Goal: Task Accomplishment & Management: Manage account settings

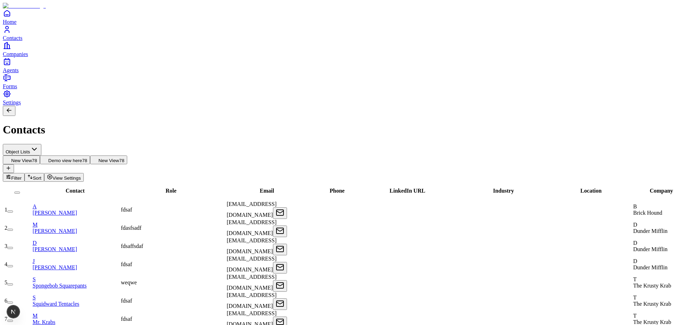
click at [197, 207] on div "fdsaf" at bounding box center [173, 210] width 104 height 6
click at [81, 176] on span "View Settings" at bounding box center [67, 178] width 28 height 5
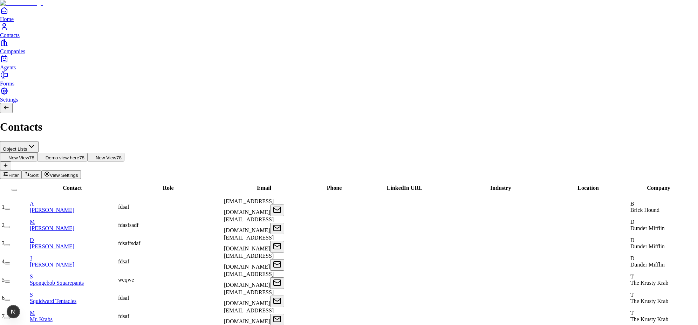
scroll to position [20, 0]
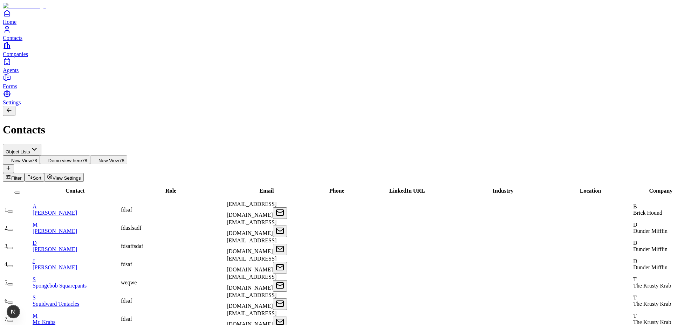
scroll to position [185, 312]
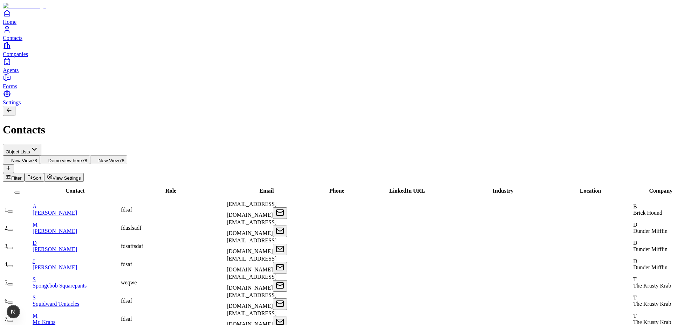
click at [81, 176] on span "View Settings" at bounding box center [67, 178] width 28 height 5
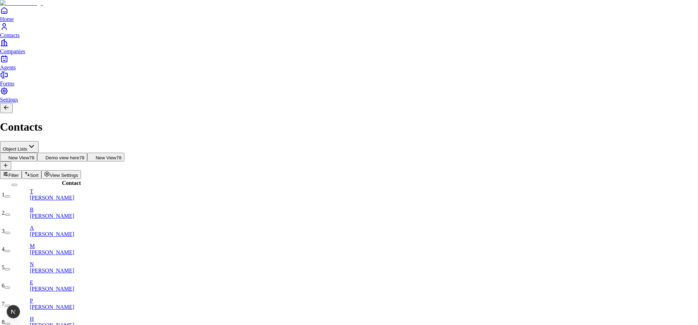
scroll to position [20, 0]
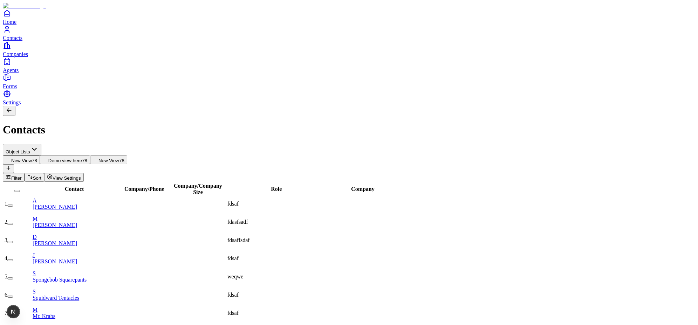
click at [81, 176] on span "View Settings" at bounding box center [67, 178] width 28 height 5
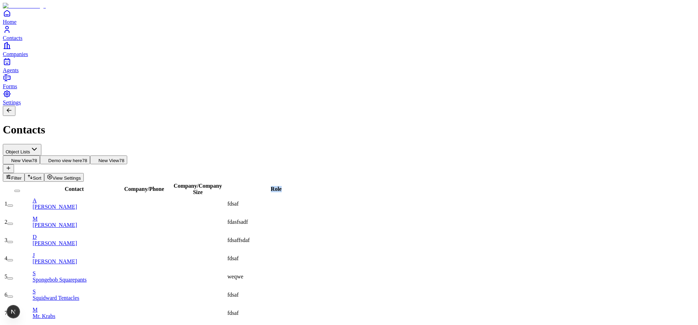
drag, startPoint x: 244, startPoint y: 68, endPoint x: 283, endPoint y: 75, distance: 40.2
click at [283, 183] on tr "Contact Company / Phone Company / Company Size Role" at bounding box center [166, 189] width 324 height 13
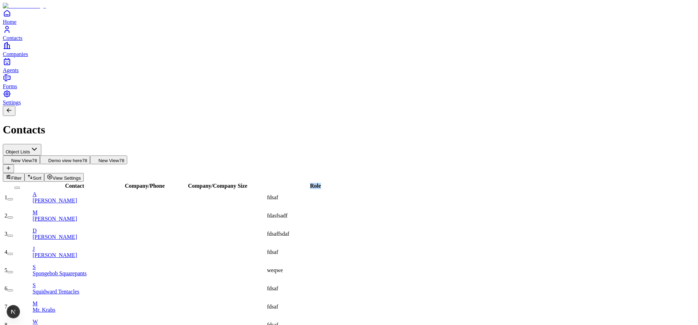
click at [81, 176] on span "View Settings" at bounding box center [67, 178] width 28 height 5
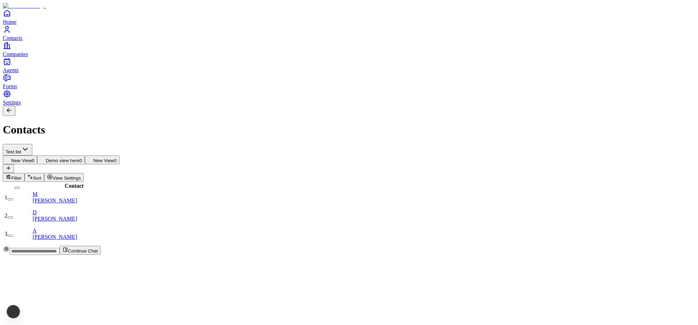
scroll to position [0, 0]
click at [85, 156] on button "Demo view here 3" at bounding box center [61, 160] width 48 height 9
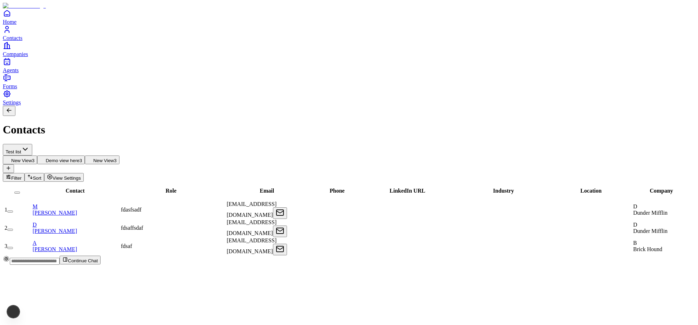
click at [114, 158] on span "New View" at bounding box center [103, 160] width 21 height 5
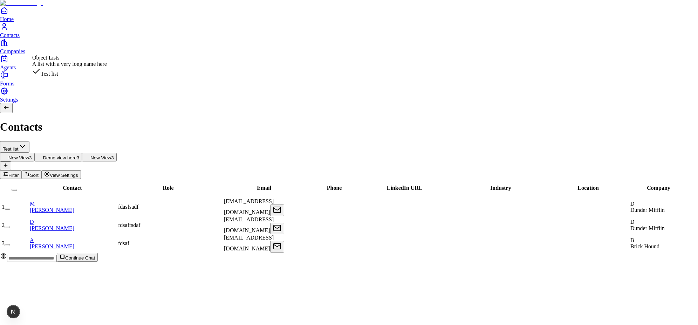
click at [48, 45] on html "Home Contacts Companies Agents Forms Settings Contacts Test list New View 3 Dem…" at bounding box center [349, 134] width 698 height 268
click at [50, 48] on html "Home Contacts Companies Agents Forms Settings Contacts Test list New View 3 Dem…" at bounding box center [349, 134] width 698 height 268
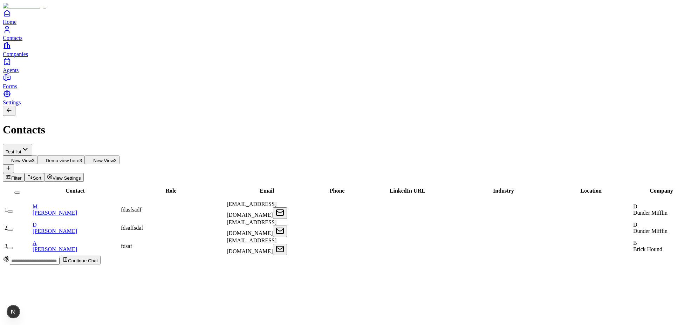
click at [37, 156] on button "New View 3" at bounding box center [20, 160] width 34 height 9
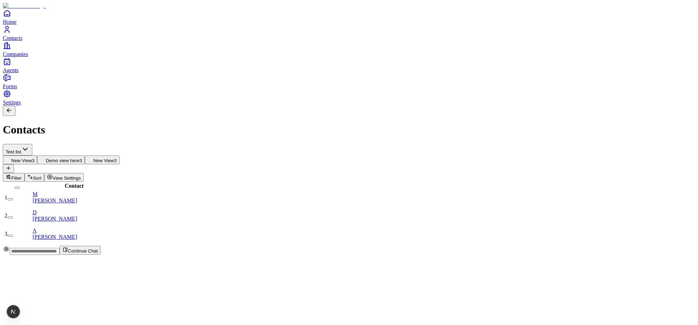
click at [40, 157] on use at bounding box center [40, 157] width 0 height 0
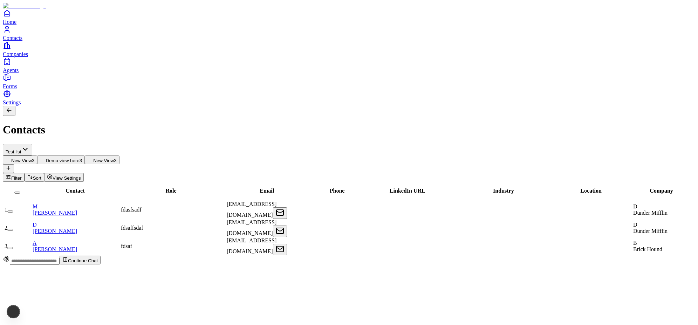
click at [114, 158] on span "New View" at bounding box center [103, 160] width 21 height 5
click at [74, 47] on html "Home Contacts Companies Agents Forms Settings Contacts Test list New View 3 Dem…" at bounding box center [349, 135] width 698 height 270
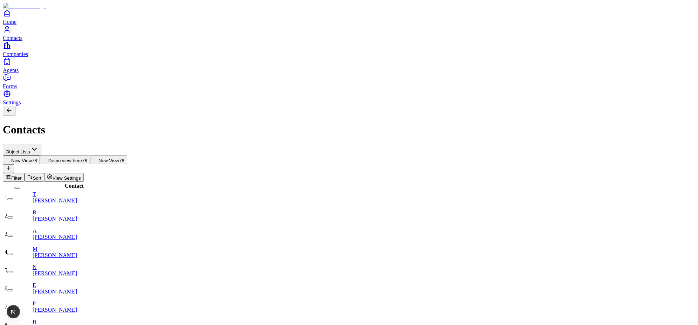
click at [82, 158] on span "Demo view here" at bounding box center [65, 160] width 34 height 5
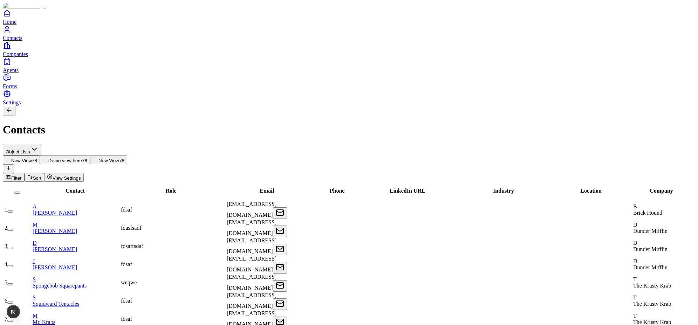
click at [119, 158] on span "New View" at bounding box center [108, 160] width 21 height 5
